Goal: Task Accomplishment & Management: Manage account settings

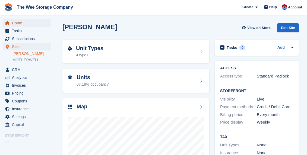
click at [26, 20] on span "Home" at bounding box center [28, 23] width 33 height 8
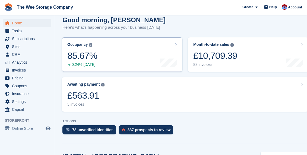
scroll to position [58, 0]
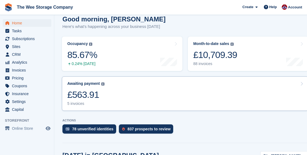
click at [107, 84] on link "Awaiting payment The total outstanding balance on all open invoices. £563.91 5 …" at bounding box center [185, 94] width 247 height 35
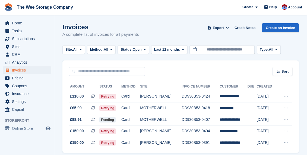
scroll to position [20, 0]
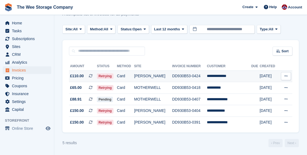
click at [130, 76] on td "Card" at bounding box center [125, 77] width 17 height 12
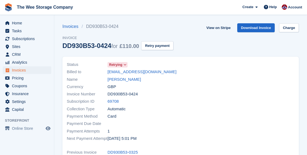
scroll to position [31, 0]
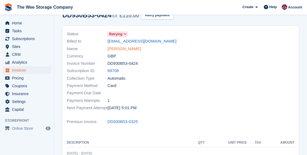
click at [124, 46] on link "Lewis Donnelly" at bounding box center [124, 49] width 33 height 6
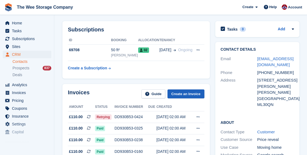
scroll to position [20, 0]
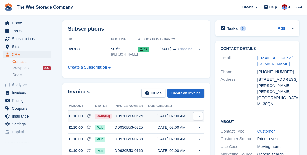
click at [132, 117] on div "DD930B53-0424" at bounding box center [132, 117] width 34 height 6
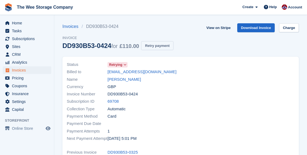
click at [166, 44] on button "Retry payment" at bounding box center [157, 45] width 32 height 9
drag, startPoint x: 149, startPoint y: 72, endPoint x: 106, endPoint y: 70, distance: 43.0
click at [106, 70] on div "Billed to lewisdee@live.co.uk" at bounding box center [122, 71] width 111 height 7
copy div "lewisdee@live.co.uk"
click at [250, 27] on link "Download Invoice" at bounding box center [256, 27] width 38 height 9
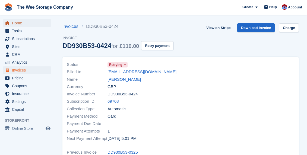
click at [27, 20] on span "Home" at bounding box center [28, 23] width 33 height 8
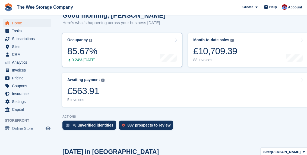
scroll to position [75, 0]
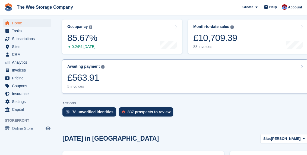
click at [130, 73] on link "Awaiting payment The total outstanding balance on all open invoices. £563.91 5 …" at bounding box center [185, 76] width 247 height 35
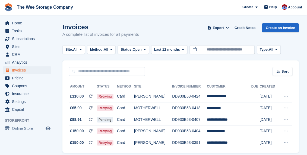
scroll to position [20, 0]
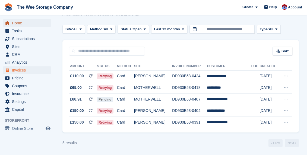
click at [27, 22] on span "Home" at bounding box center [28, 23] width 33 height 8
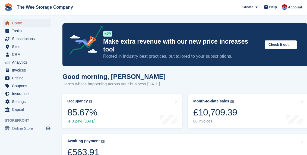
click at [17, 22] on span "Home" at bounding box center [28, 23] width 33 height 8
click at [20, 40] on span "Subscriptions" at bounding box center [28, 39] width 33 height 8
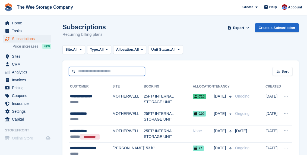
click at [99, 74] on input "text" at bounding box center [107, 71] width 76 height 9
type input "****"
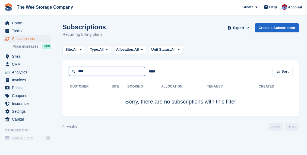
click at [94, 71] on input "****" at bounding box center [107, 71] width 76 height 9
type input "***"
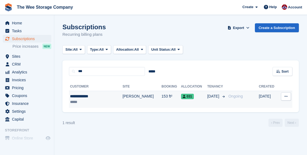
click at [92, 98] on div "**********" at bounding box center [91, 97] width 42 height 6
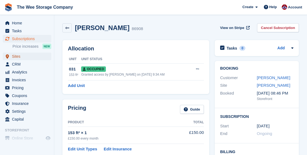
click at [22, 56] on span "Sites" at bounding box center [28, 57] width 33 height 8
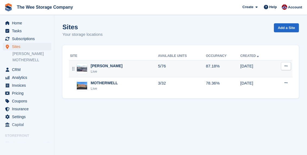
click at [100, 69] on div "[PERSON_NAME]" at bounding box center [107, 66] width 32 height 6
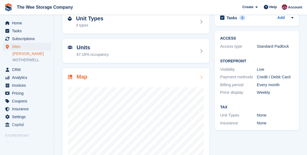
scroll to position [32, 0]
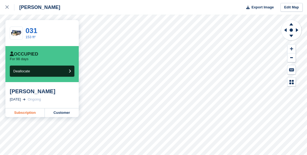
click at [34, 112] on link "Subscription" at bounding box center [24, 113] width 39 height 9
click at [7, 6] on icon at bounding box center [6, 6] width 3 height 3
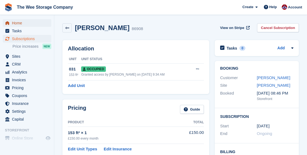
click at [20, 23] on span "Home" at bounding box center [28, 23] width 33 height 8
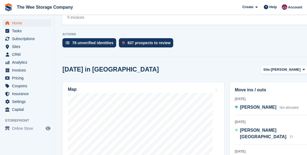
scroll to position [154, 0]
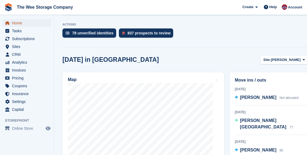
click at [25, 22] on span "Home" at bounding box center [28, 23] width 33 height 8
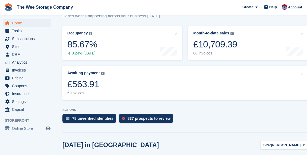
scroll to position [75, 0]
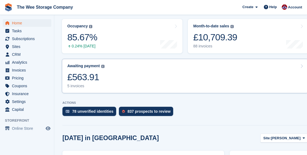
click at [106, 74] on link "Awaiting payment The total outstanding balance on all open invoices. £563.91 5 …" at bounding box center [185, 76] width 247 height 35
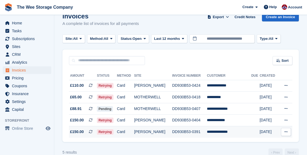
scroll to position [20, 0]
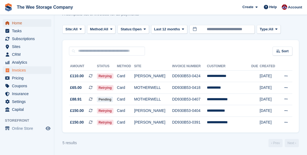
click at [17, 26] on span "Home" at bounding box center [28, 23] width 33 height 8
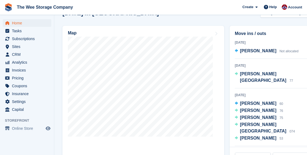
scroll to position [201, 0]
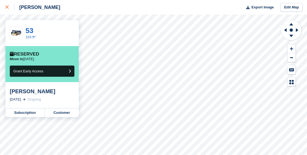
click at [7, 10] on div at bounding box center [9, 7] width 9 height 7
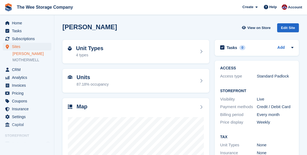
scroll to position [5, 0]
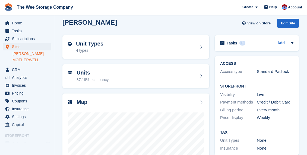
click at [36, 60] on link "MOTHERWELL" at bounding box center [31, 60] width 39 height 5
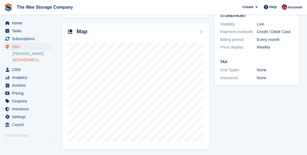
scroll to position [76, 0]
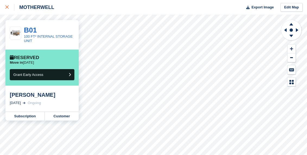
click at [7, 7] on icon at bounding box center [6, 6] width 3 height 3
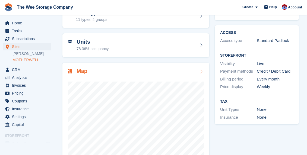
scroll to position [36, 0]
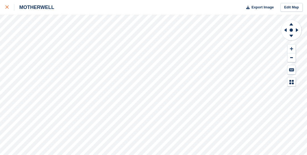
click at [8, 7] on icon at bounding box center [6, 6] width 3 height 3
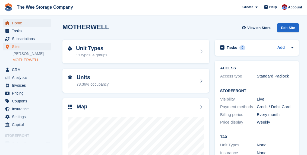
click at [18, 23] on span "Home" at bounding box center [28, 23] width 33 height 8
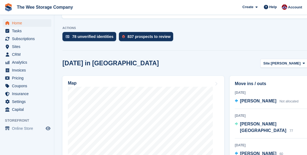
scroll to position [150, 0]
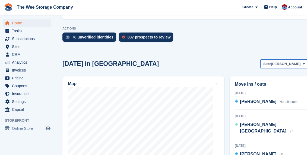
click at [282, 59] on button "Site: HAMILTON" at bounding box center [285, 63] width 48 height 9
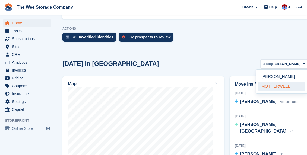
click at [275, 82] on link "MOTHERWELL" at bounding box center [281, 87] width 47 height 10
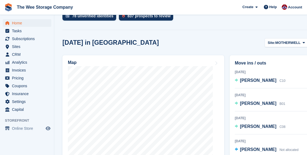
scroll to position [173, 0]
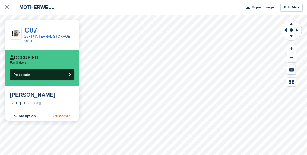
click at [61, 117] on link "Customer" at bounding box center [62, 116] width 34 height 9
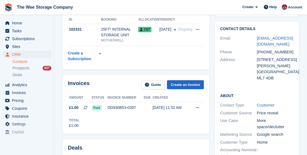
scroll to position [40, 0]
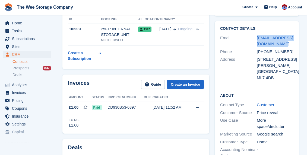
drag, startPoint x: 280, startPoint y: 44, endPoint x: 256, endPoint y: 38, distance: 24.9
click at [256, 38] on div "Email [EMAIL_ADDRESS][DOMAIN_NAME]" at bounding box center [256, 41] width 73 height 14
copy div "[EMAIL_ADDRESS][DOMAIN_NAME]"
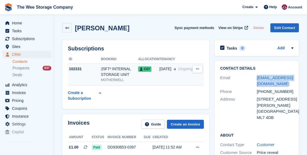
scroll to position [1, 0]
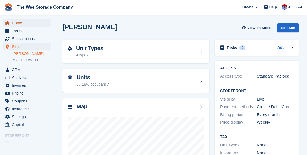
click at [20, 23] on span "Home" at bounding box center [28, 23] width 33 height 8
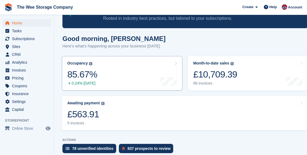
scroll to position [39, 0]
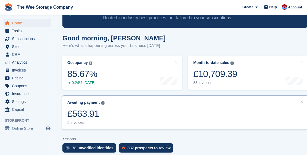
click at [98, 111] on div "£563.91" at bounding box center [85, 113] width 37 height 11
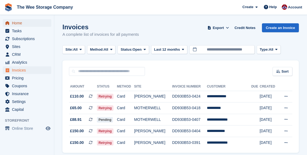
click at [25, 20] on span "Home" at bounding box center [28, 23] width 33 height 8
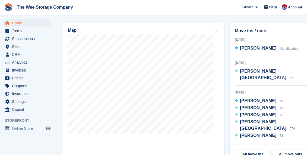
scroll to position [203, 0]
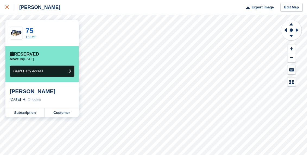
click at [7, 8] on icon at bounding box center [6, 6] width 3 height 3
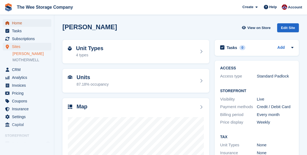
click at [22, 22] on span "Home" at bounding box center [28, 23] width 33 height 8
